Goal: Transaction & Acquisition: Download file/media

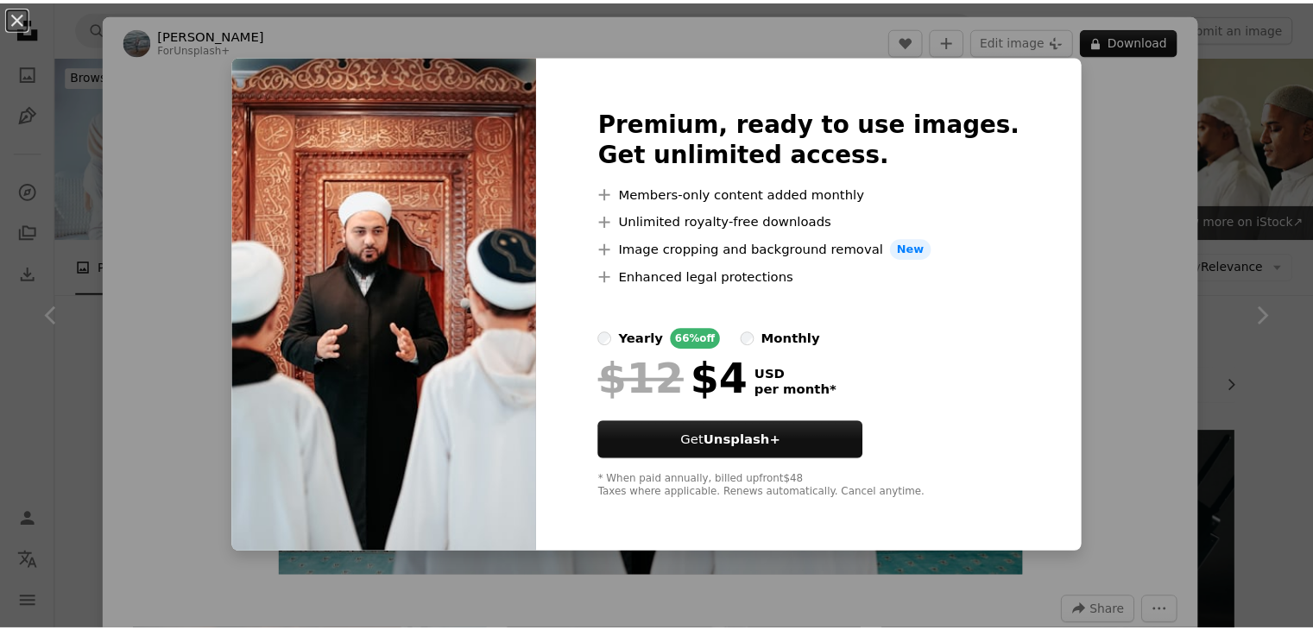
scroll to position [1122, 0]
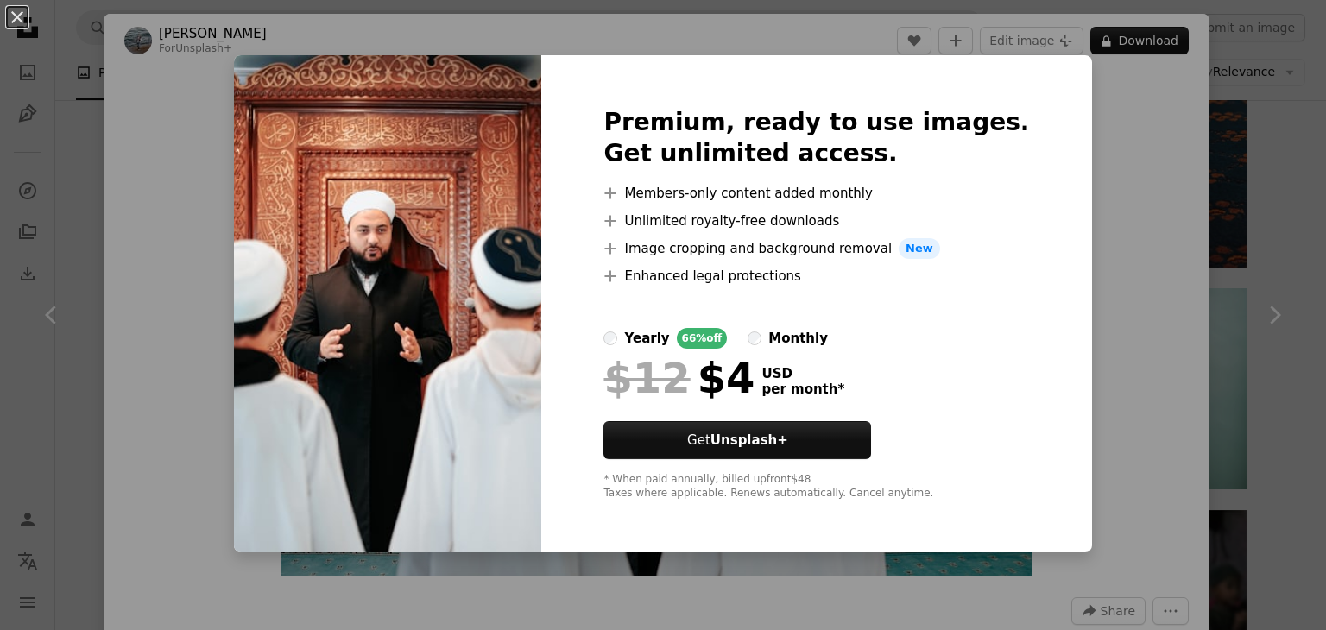
click at [1051, 214] on div "An X shape Premium, ready to use images. Get unlimited access. A plus sign Memb…" at bounding box center [663, 315] width 1326 height 630
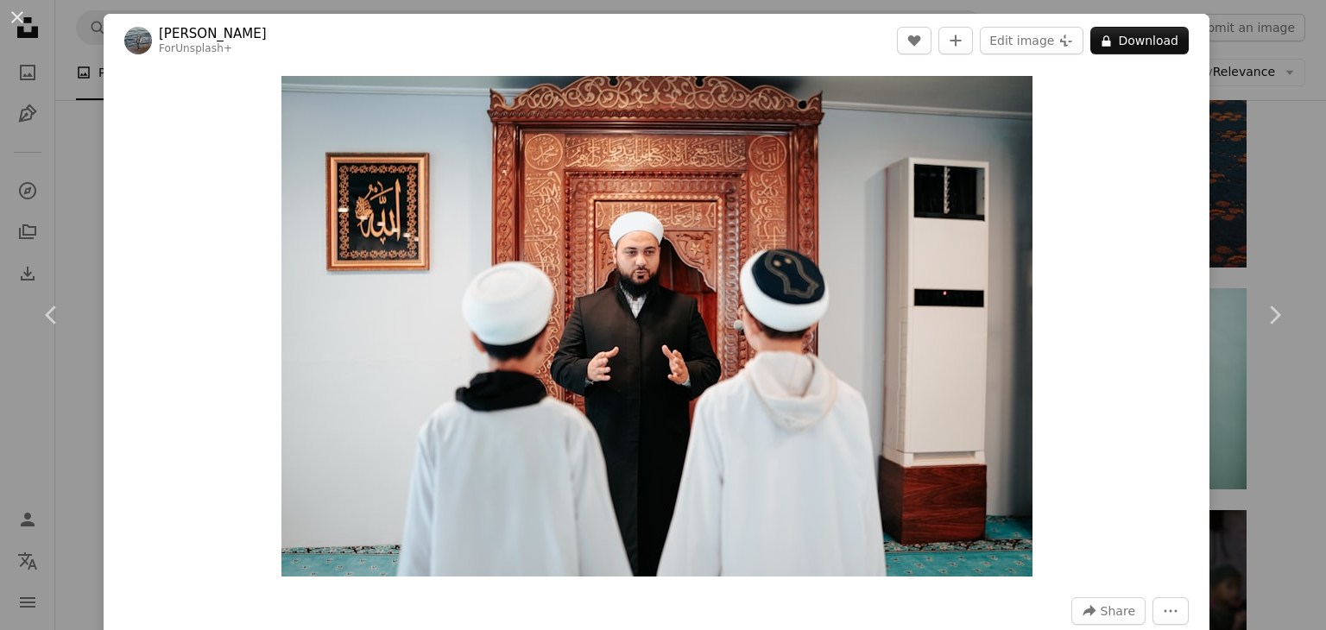
click at [1198, 177] on div "An X shape Chevron left Chevron right [PERSON_NAME] For Unsplash+ A heart A plu…" at bounding box center [663, 315] width 1326 height 630
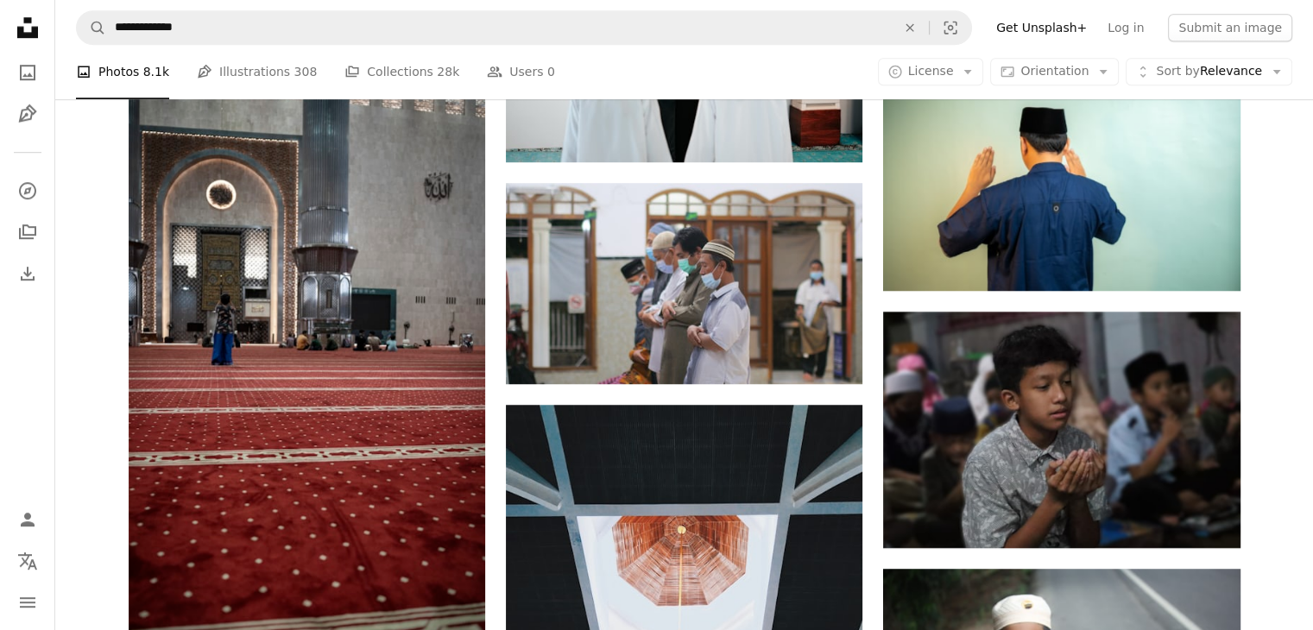
scroll to position [1467, 0]
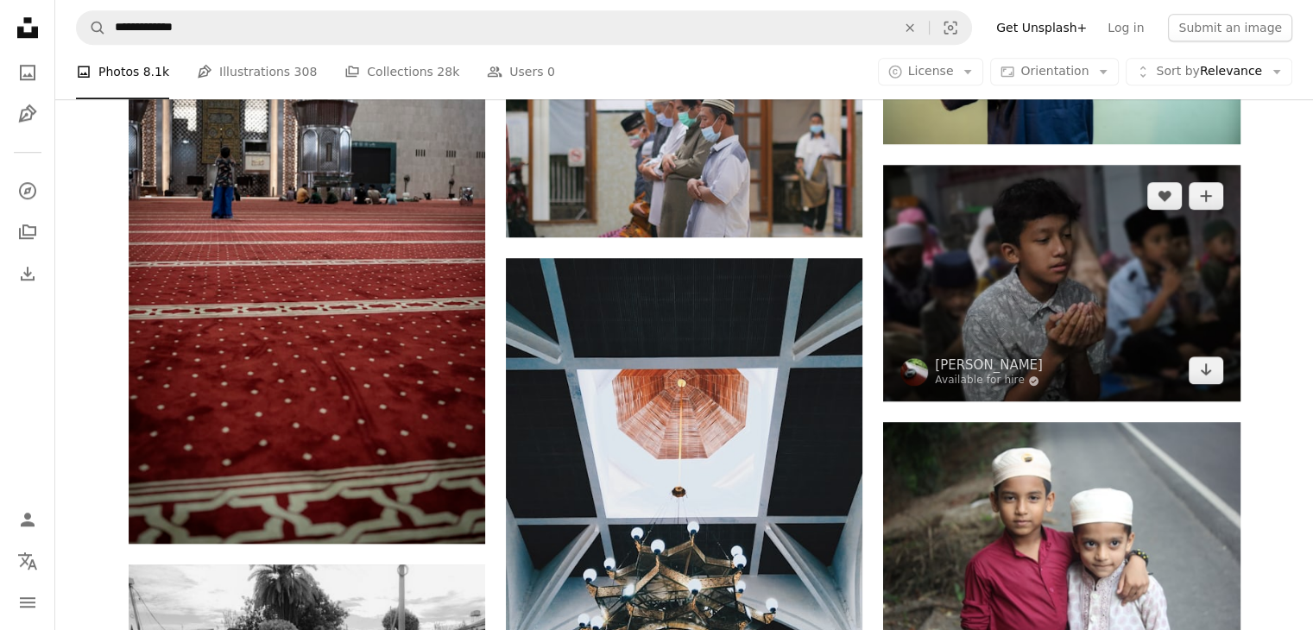
click at [980, 270] on img at bounding box center [1061, 283] width 356 height 236
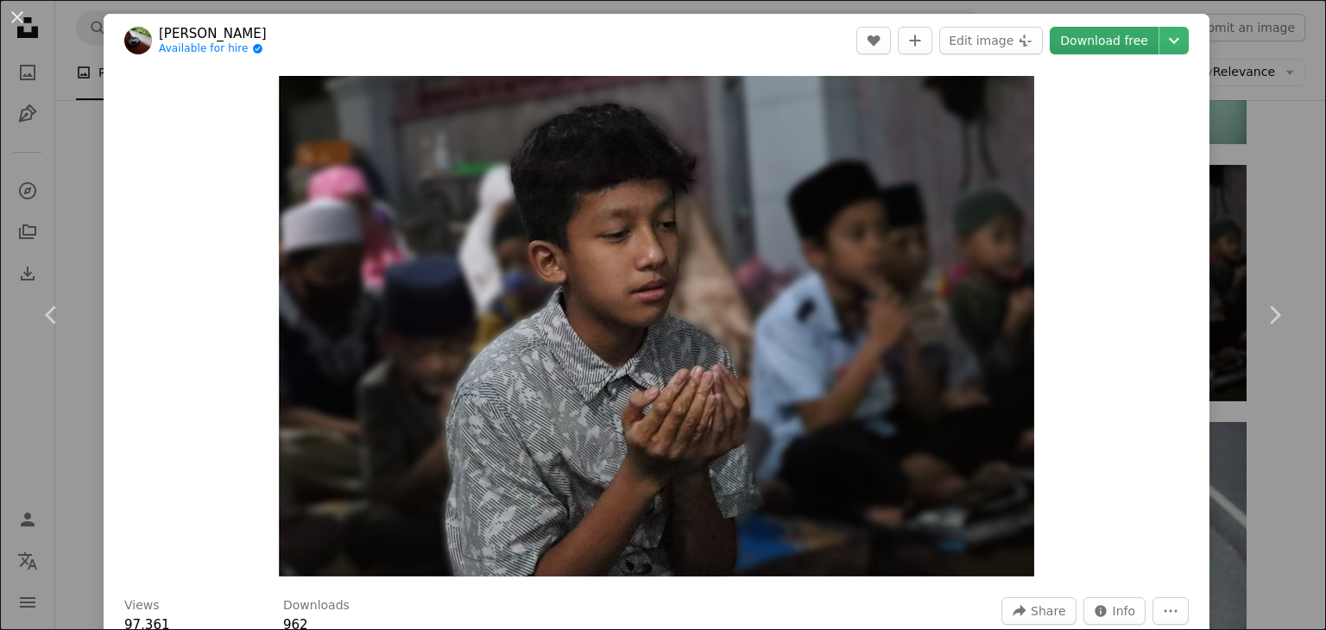
click at [1064, 53] on link "Download free" at bounding box center [1103, 41] width 109 height 28
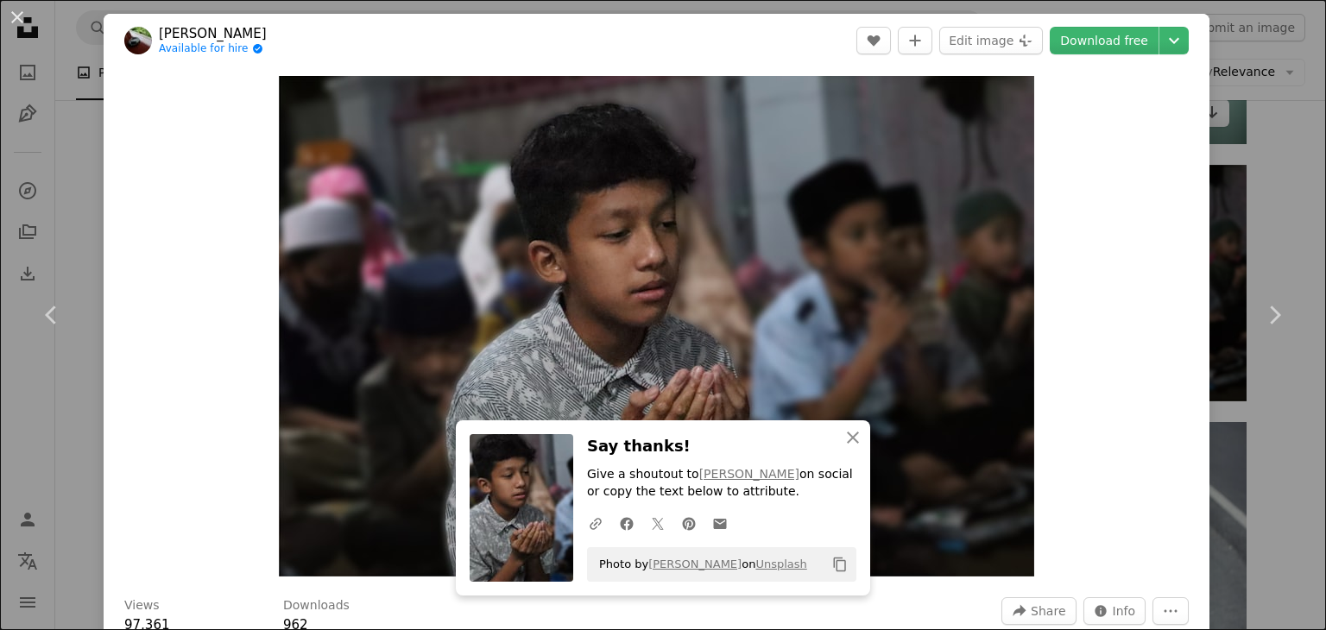
click at [1219, 113] on div "An X shape Chevron left Chevron right An X shape Close Say thanks! Give a shout…" at bounding box center [663, 315] width 1326 height 630
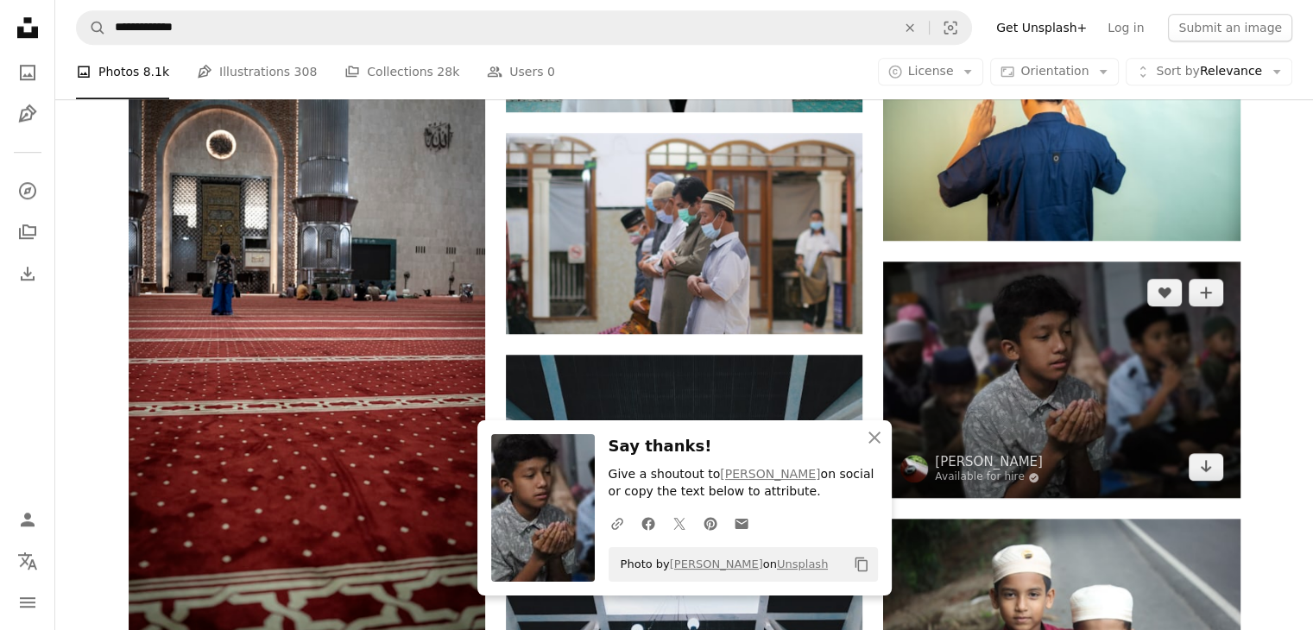
scroll to position [1208, 0]
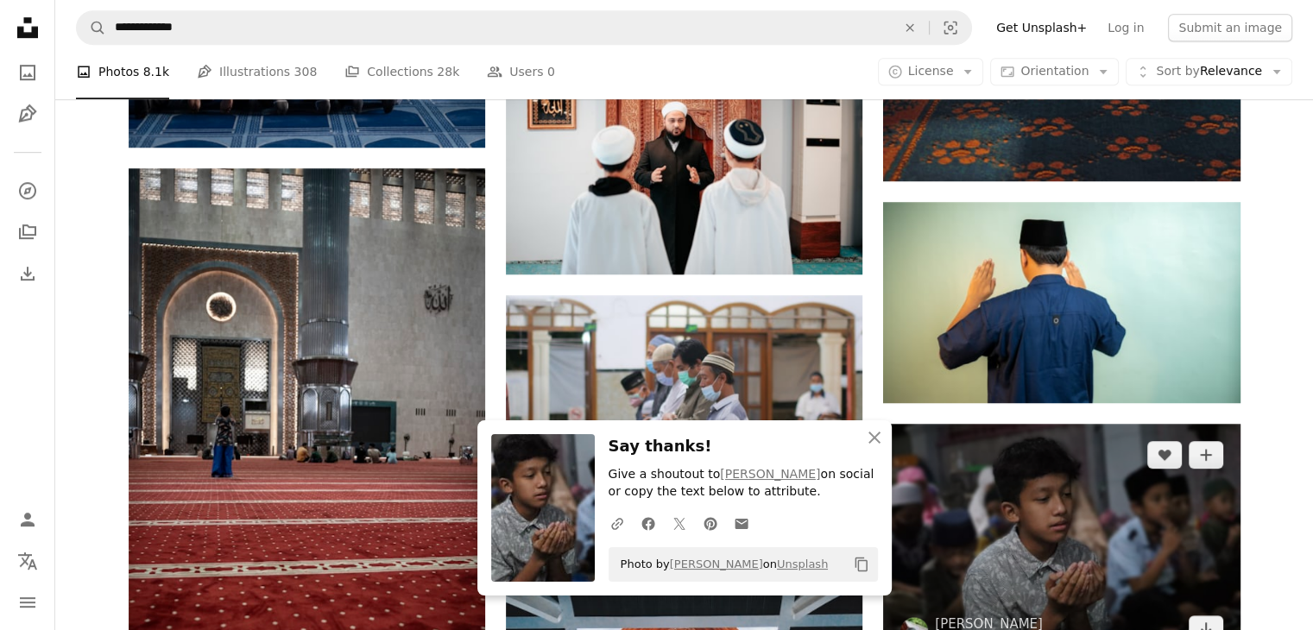
click at [1064, 474] on img at bounding box center [1061, 542] width 356 height 236
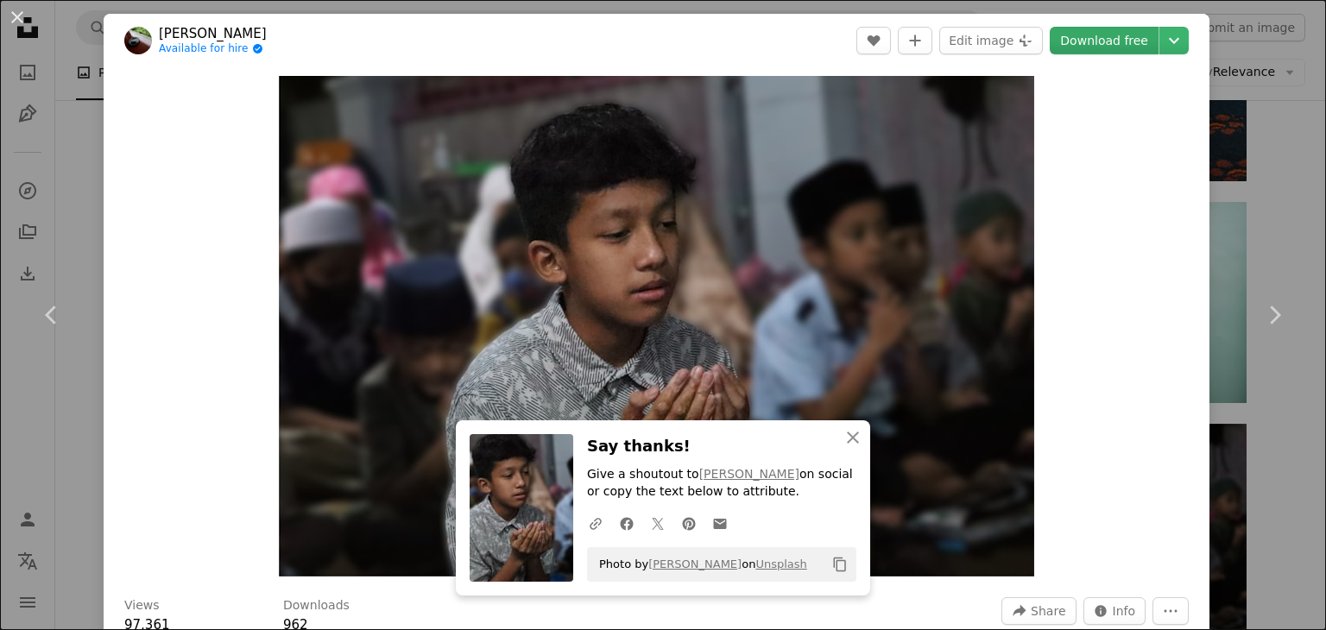
click at [1093, 41] on link "Download free" at bounding box center [1103, 41] width 109 height 28
click at [1243, 79] on div "An X shape Chevron left Chevron right An X shape Close Say thanks! Give a shout…" at bounding box center [663, 315] width 1326 height 630
